Goal: Information Seeking & Learning: Check status

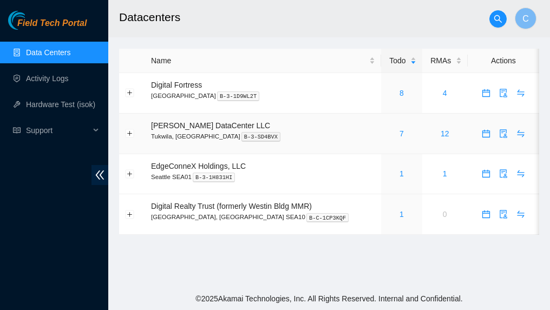
click at [392, 132] on div "7" at bounding box center [401, 134] width 29 height 12
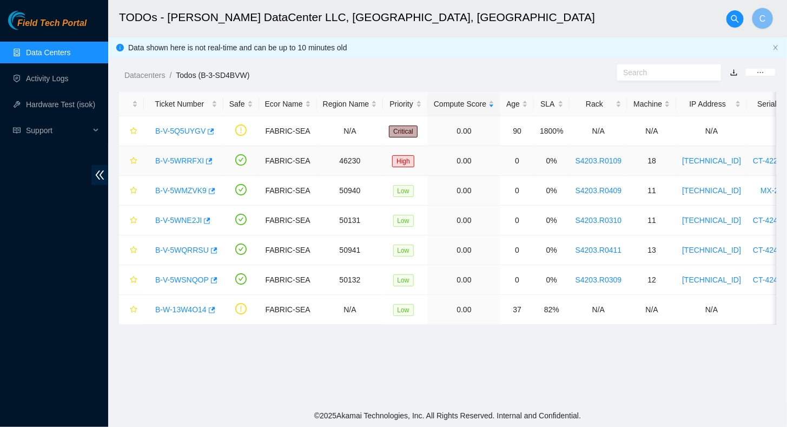
click at [175, 161] on link "B-V-5WRRFXI" at bounding box center [179, 160] width 49 height 9
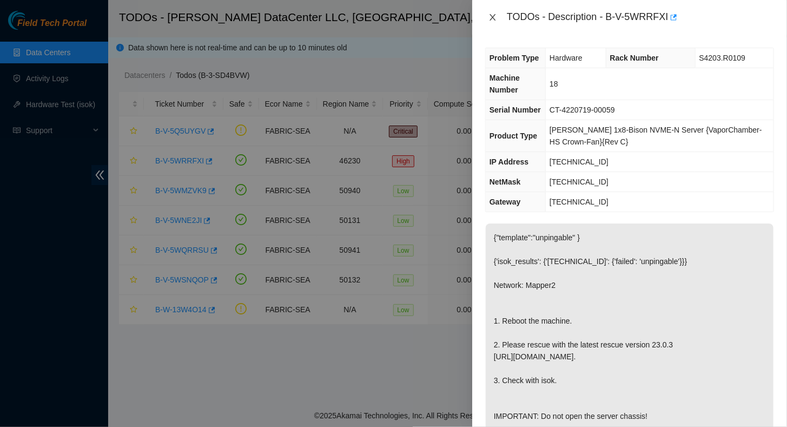
click at [490, 13] on button "Close" at bounding box center [492, 17] width 15 height 10
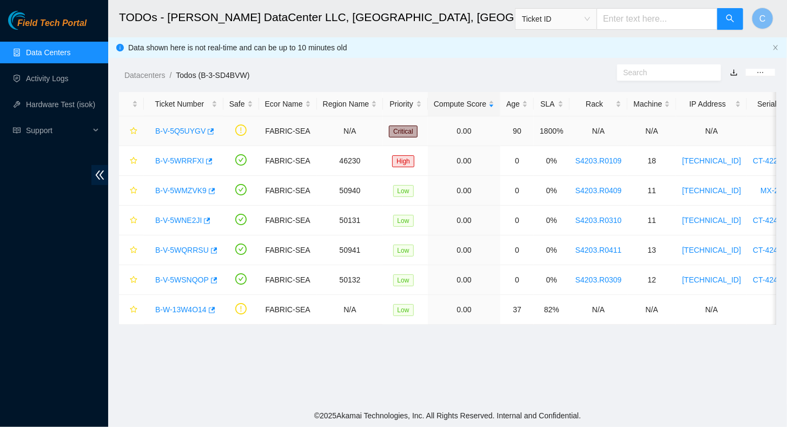
click at [171, 129] on link "B-V-5Q5UYGV" at bounding box center [180, 131] width 50 height 9
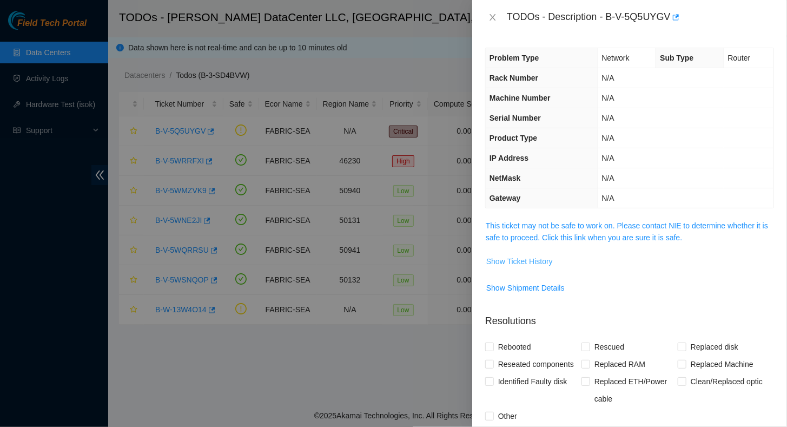
click at [522, 260] on span "Show Ticket History" at bounding box center [519, 261] width 67 height 12
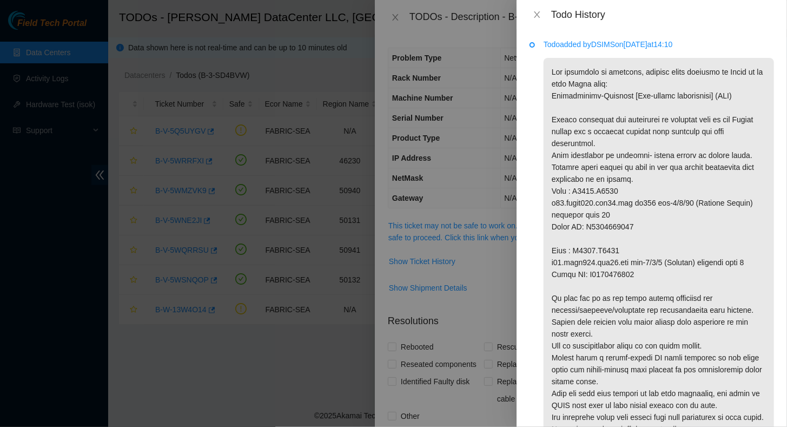
scroll to position [75, 0]
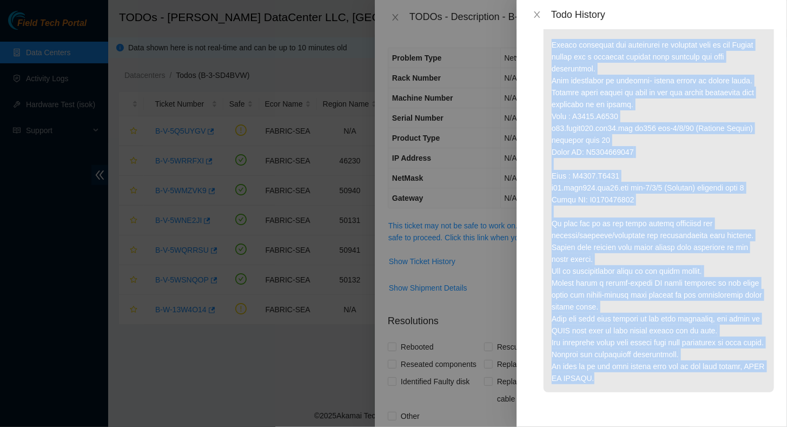
drag, startPoint x: 550, startPoint y: 116, endPoint x: 674, endPoint y: 381, distance: 292.6
click at [549, 309] on p at bounding box center [659, 187] width 230 height 409
copy p "Please disregard the references to physical port if the Accton router has a tem…"
click at [538, 15] on icon "close" at bounding box center [537, 14] width 6 height 6
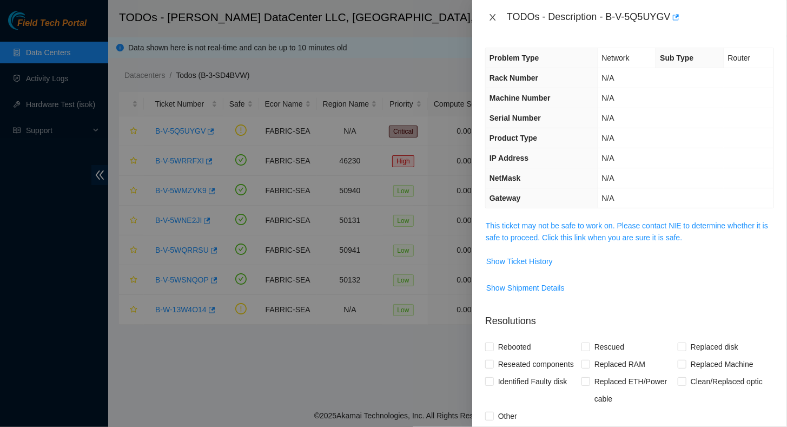
click at [494, 17] on icon "close" at bounding box center [493, 17] width 9 height 9
